Goal: Book appointment/travel/reservation

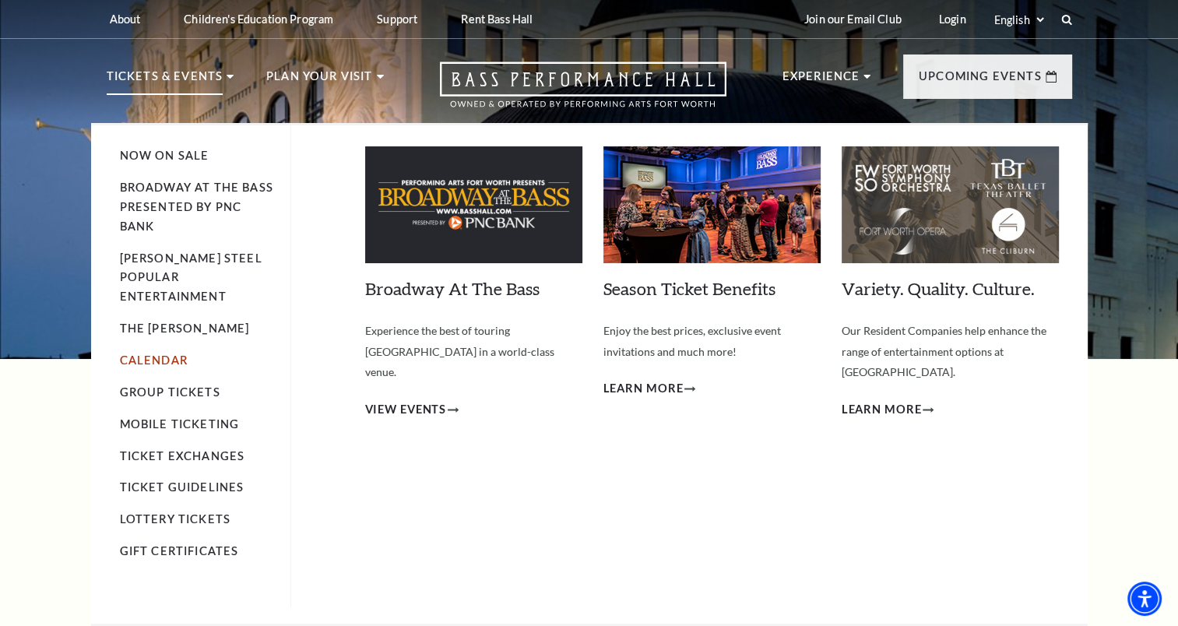
click at [167, 353] on link "Calendar" at bounding box center [154, 359] width 68 height 13
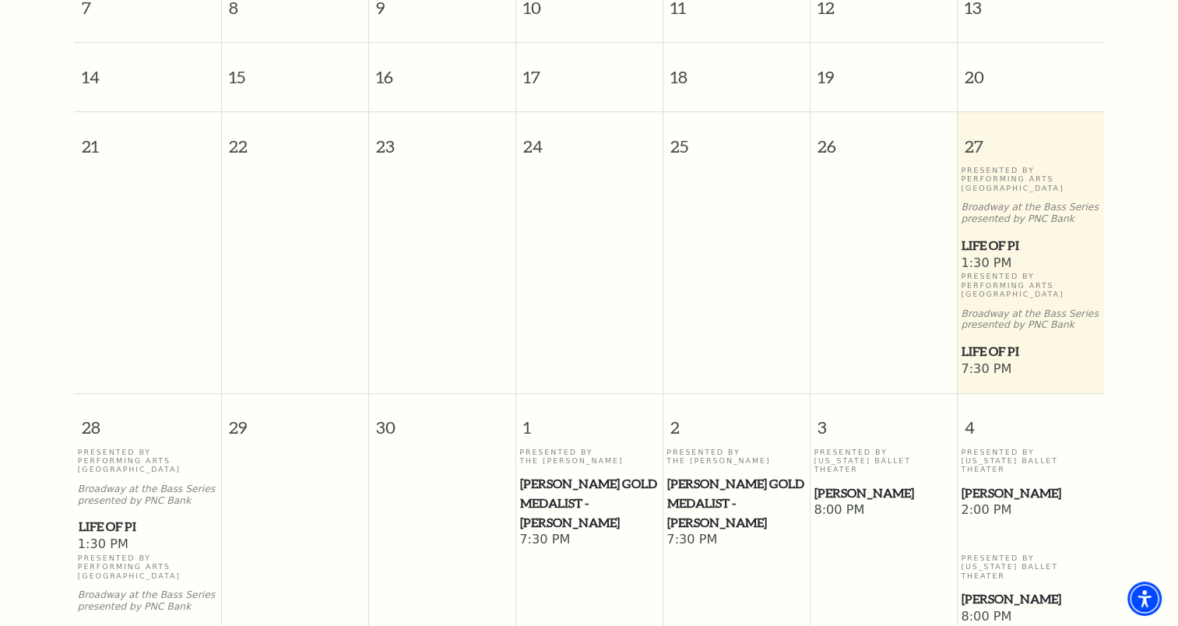
scroll to position [526, 0]
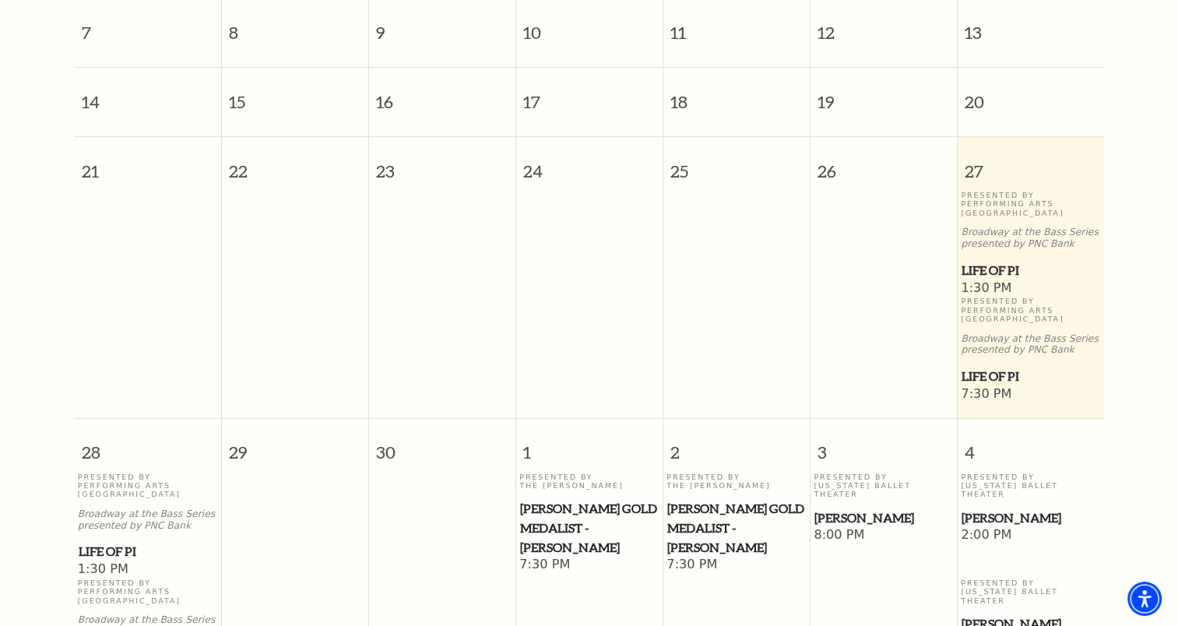
click at [990, 367] on span "Life of Pi" at bounding box center [1030, 376] width 138 height 19
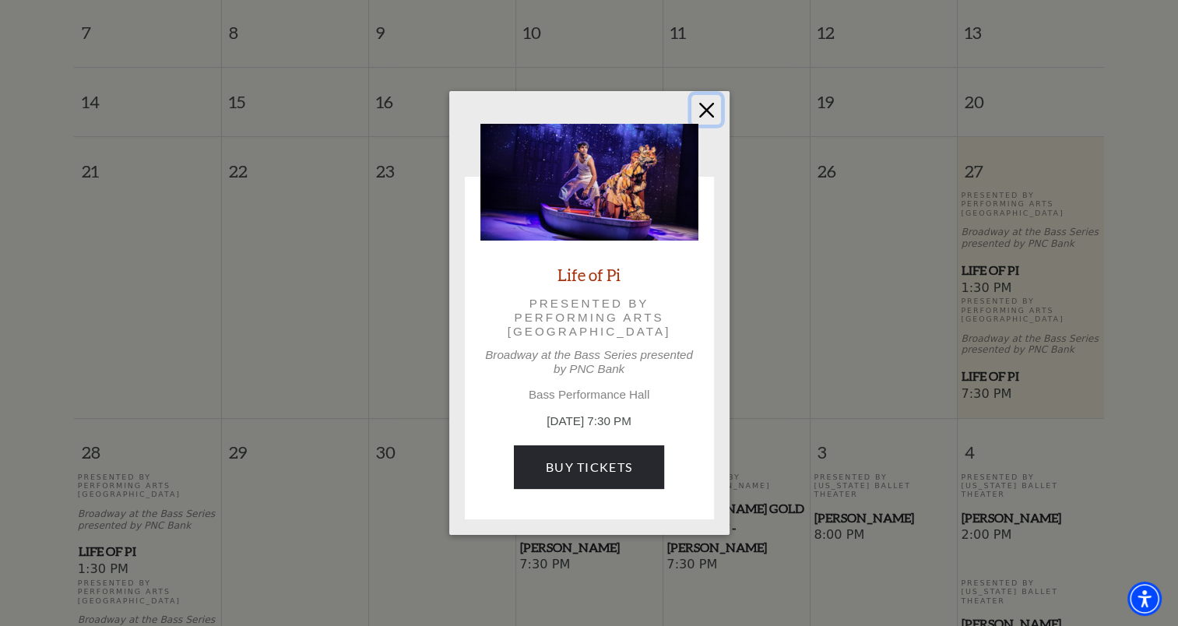
click at [701, 112] on button "Close" at bounding box center [706, 110] width 30 height 30
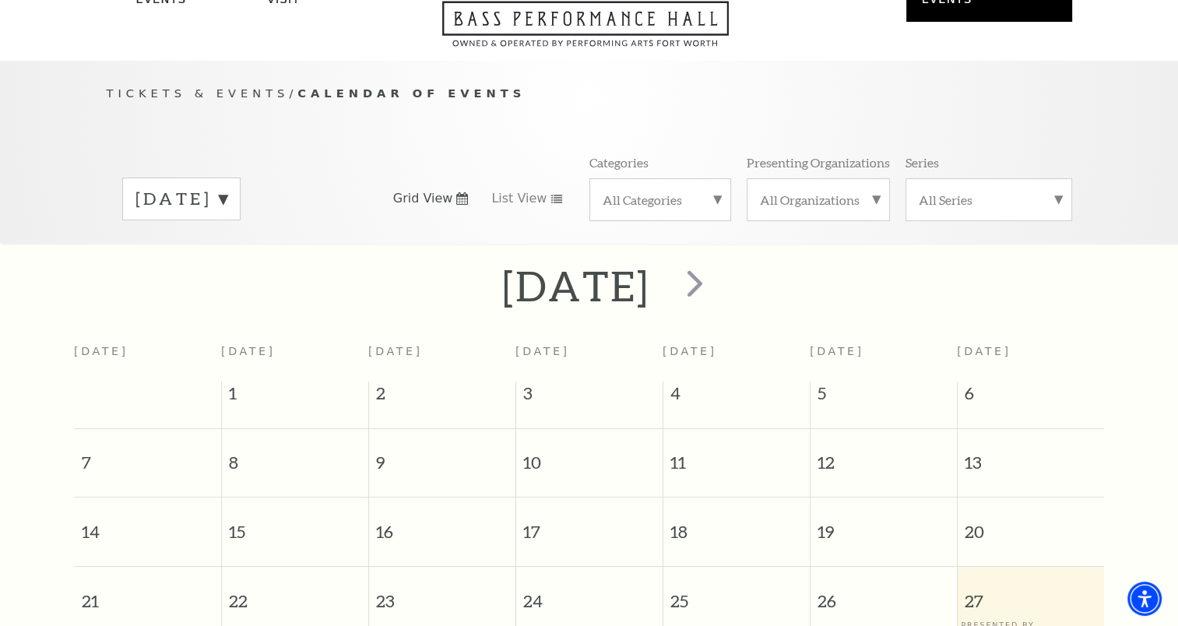
scroll to position [0, 0]
